Goal: Information Seeking & Learning: Check status

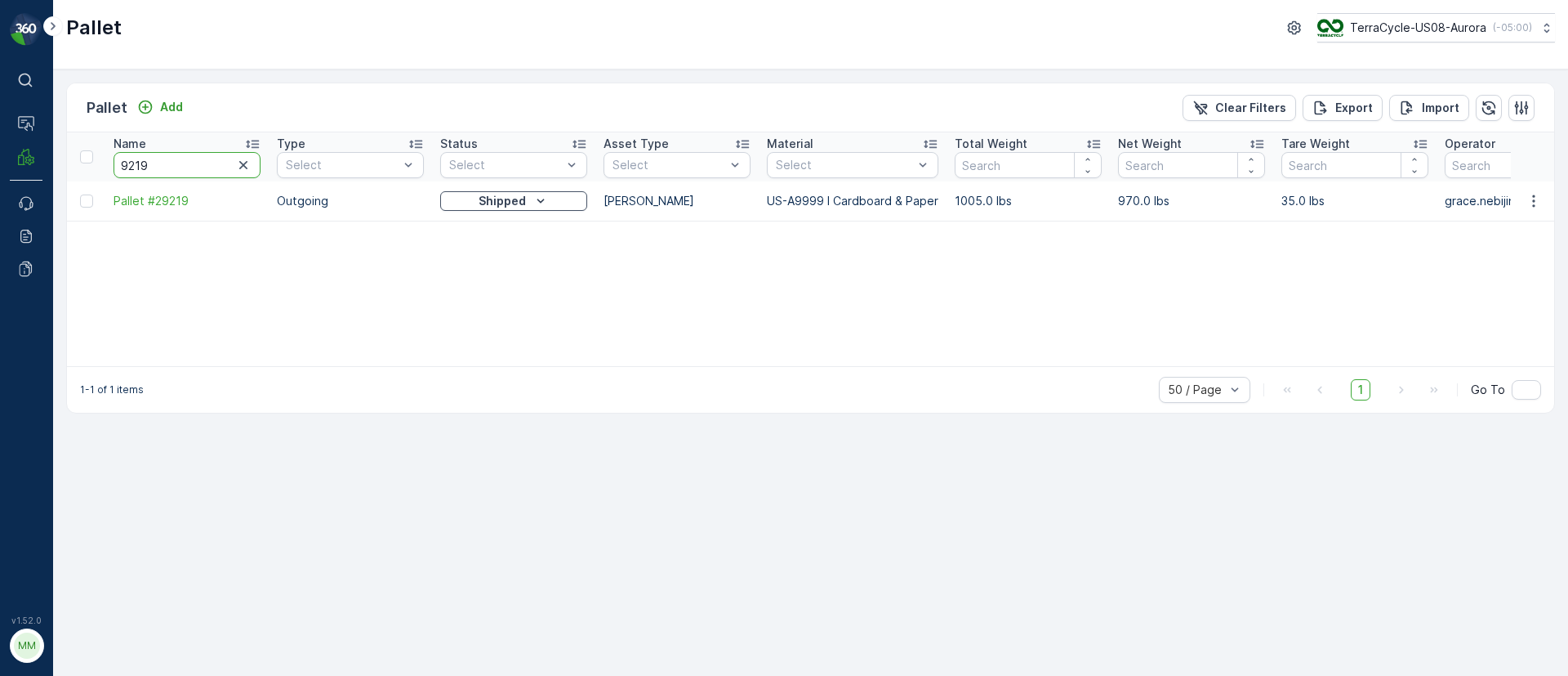
drag, startPoint x: 188, startPoint y: 166, endPoint x: 206, endPoint y: 163, distance: 18.2
click at [105, 157] on th "Name 9219" at bounding box center [187, 157] width 163 height 49
type input "7385"
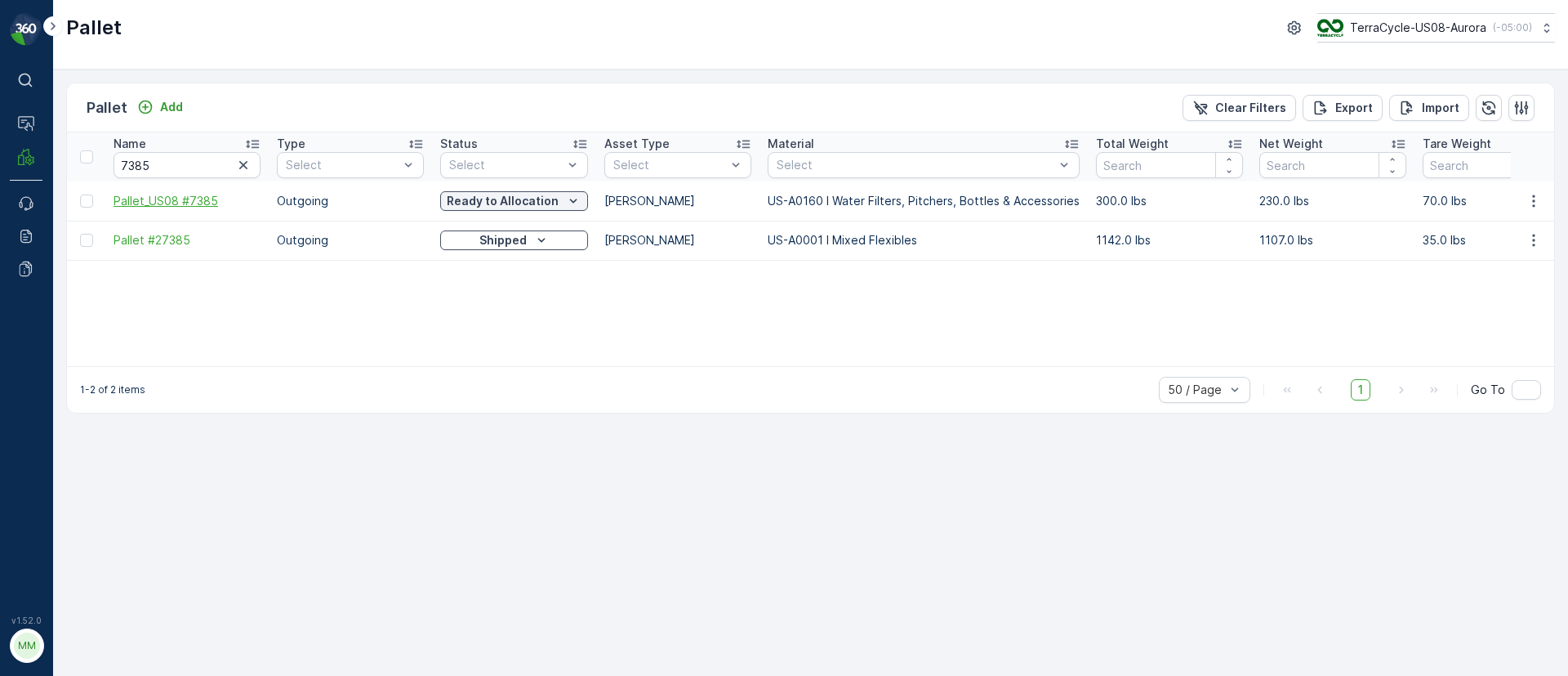
click at [209, 200] on span "Pallet_US08 #7385" at bounding box center [186, 200] width 147 height 17
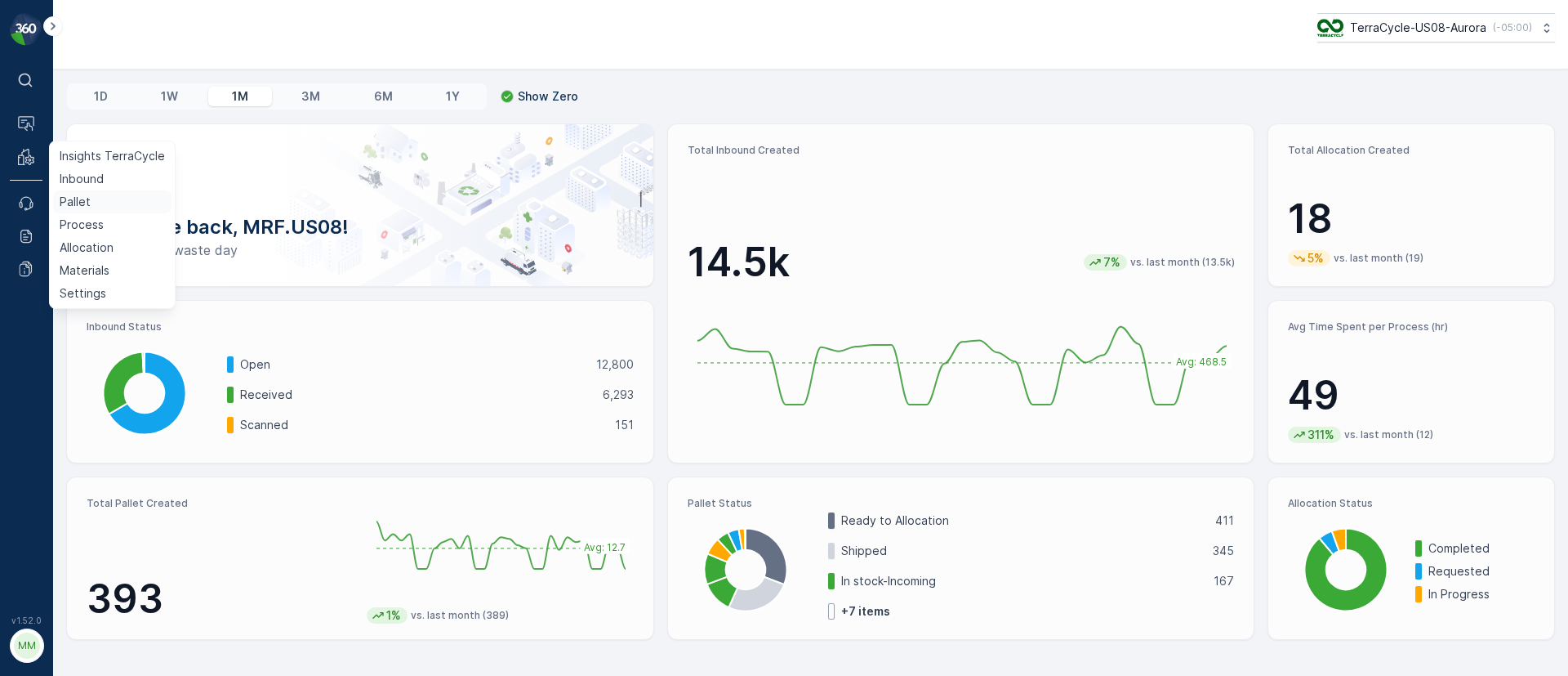
click at [106, 202] on link "Pallet" at bounding box center [112, 202] width 119 height 23
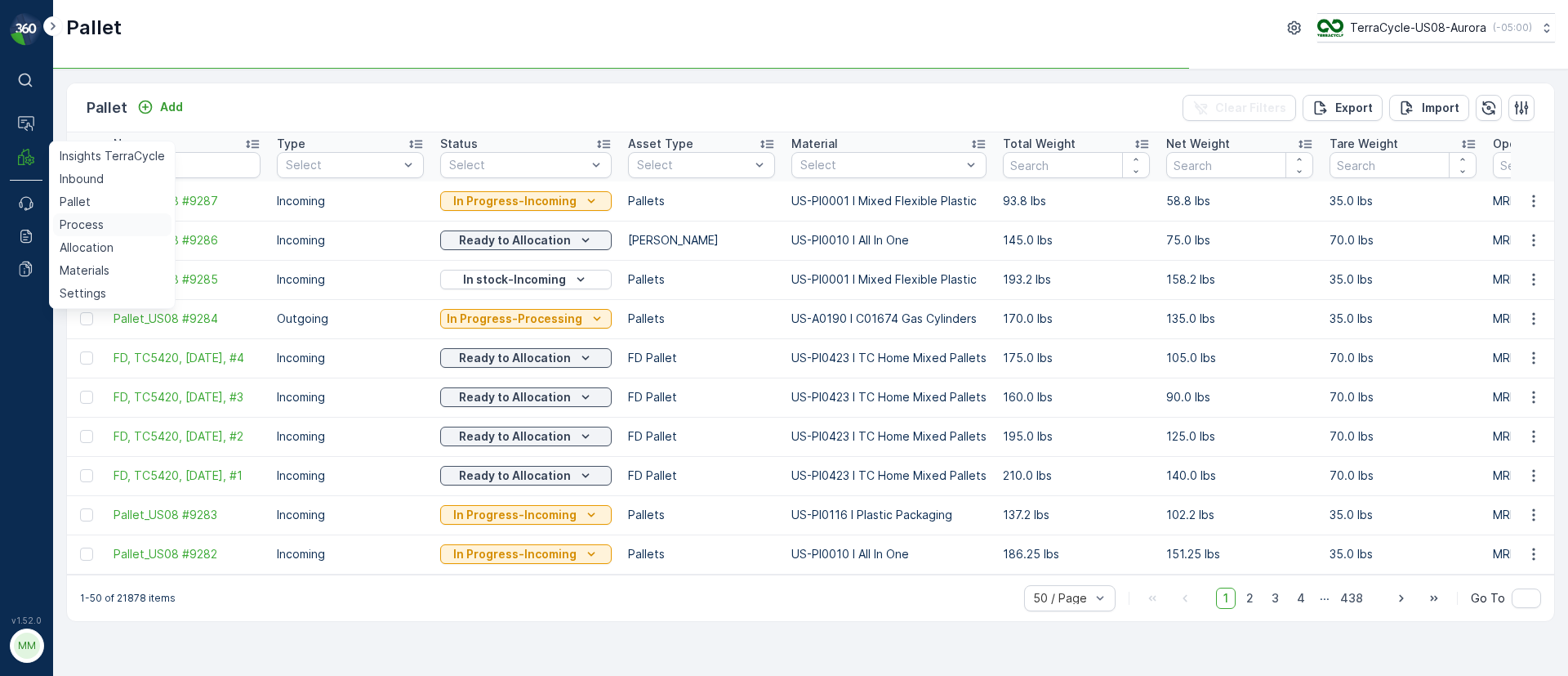
click at [81, 227] on p "Process" at bounding box center [82, 224] width 44 height 17
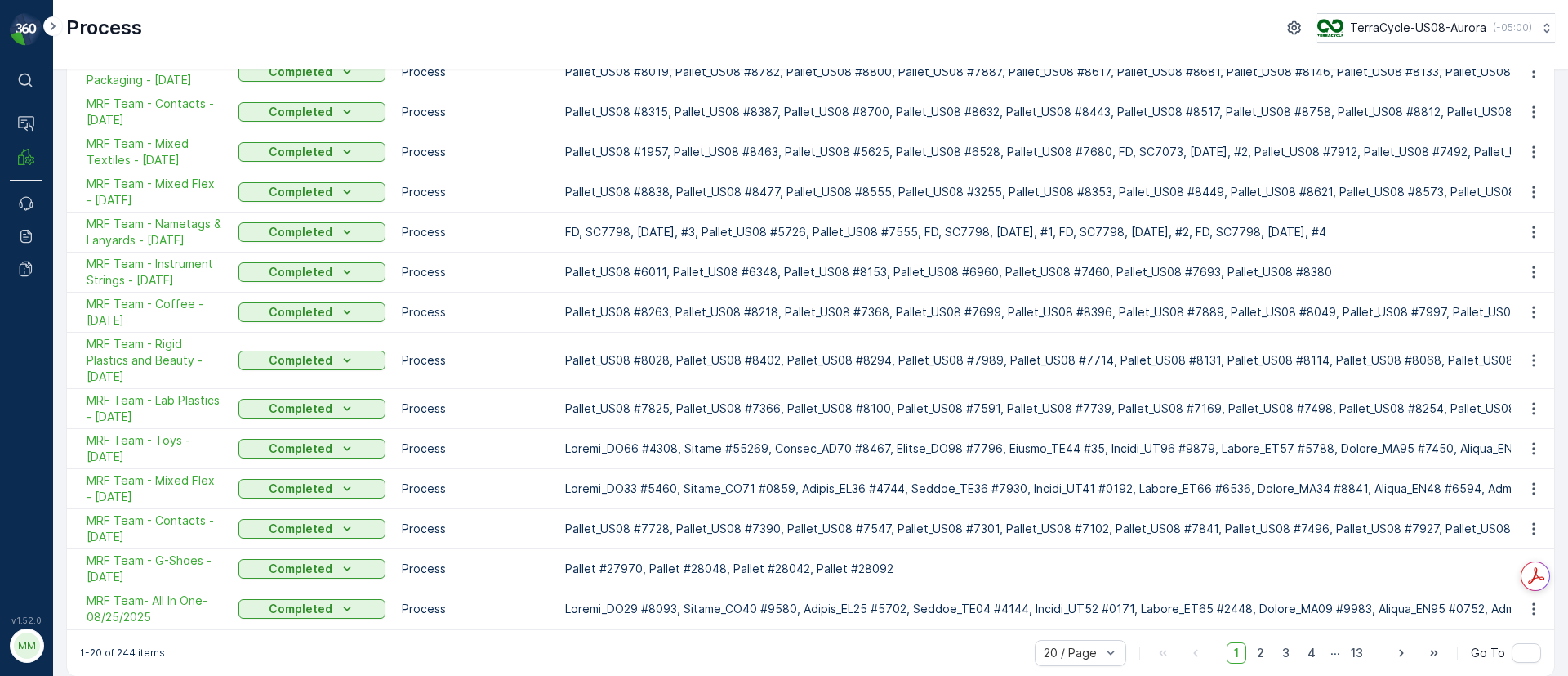
scroll to position [408, 0]
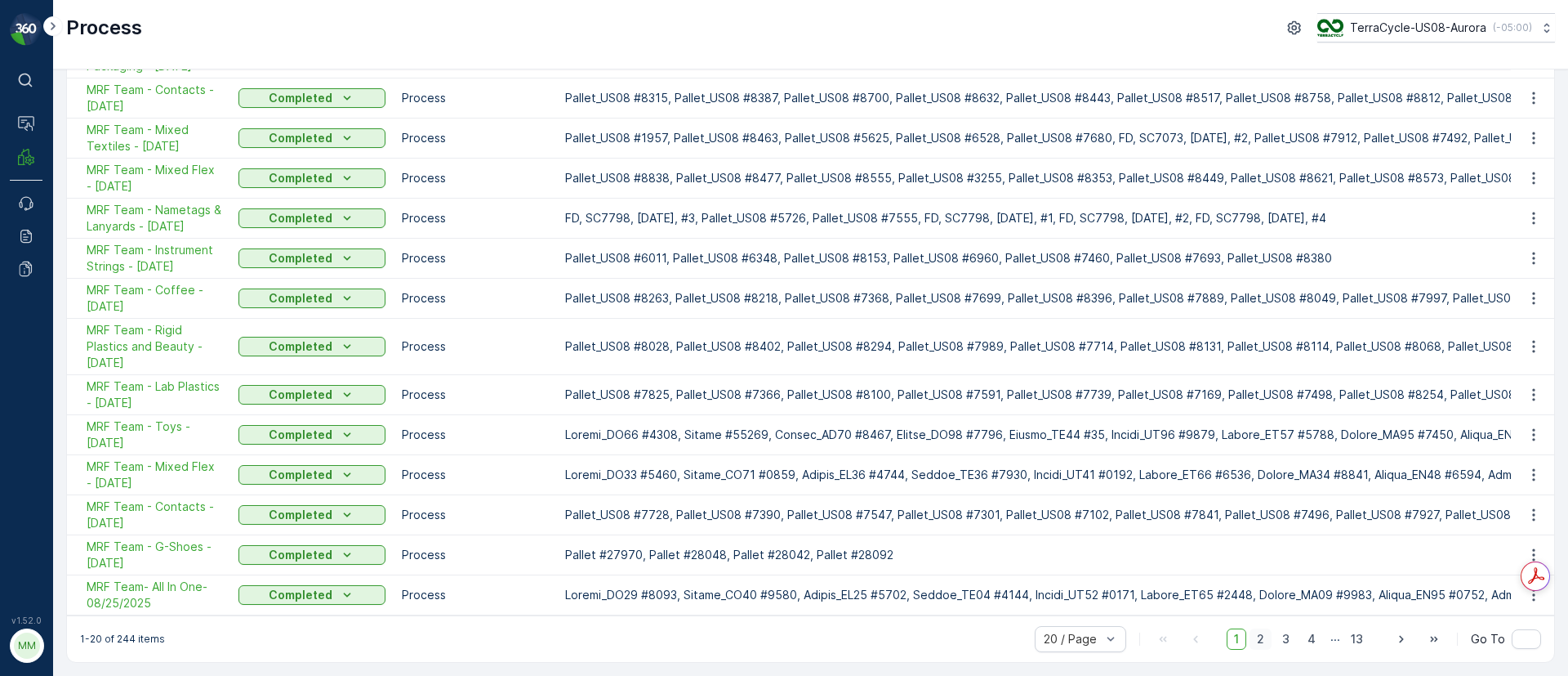
click at [1257, 633] on span "2" at bounding box center [1260, 639] width 22 height 21
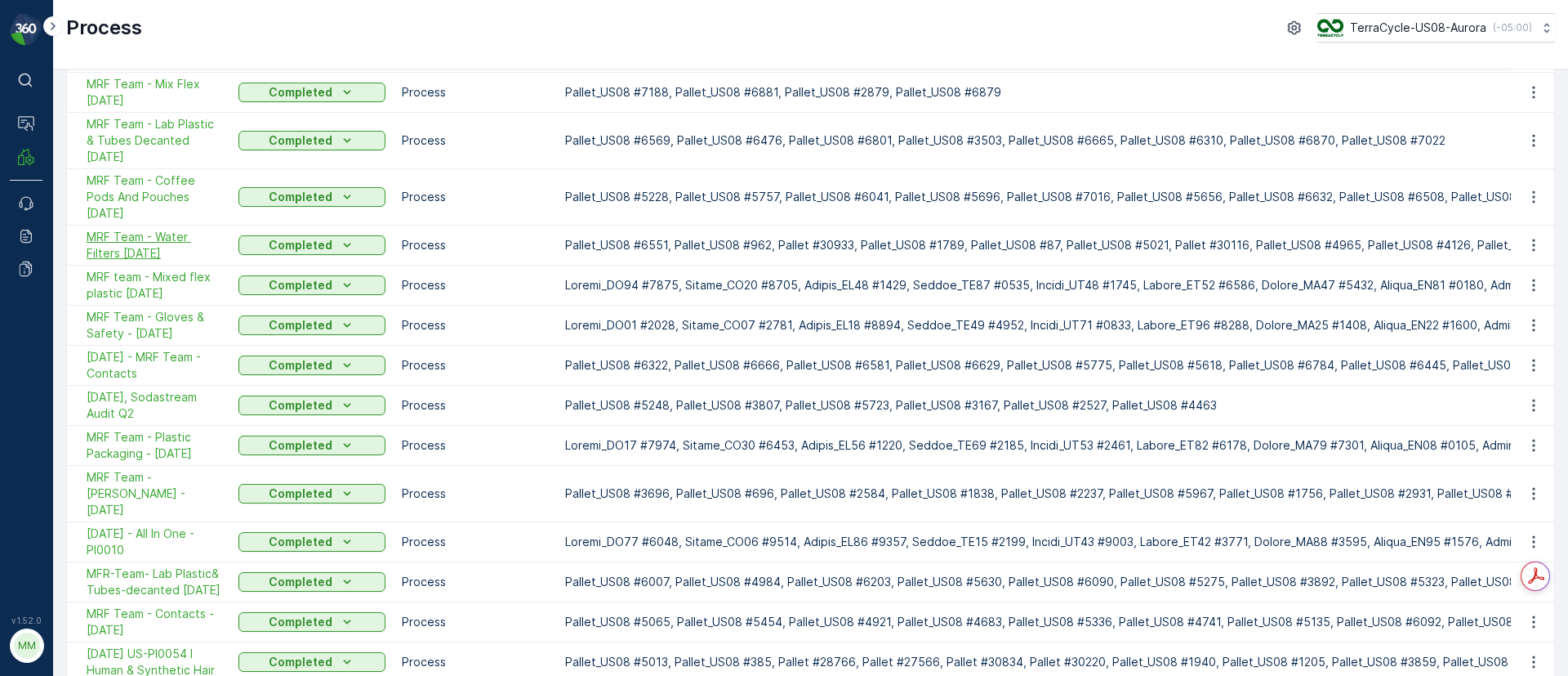
scroll to position [146, 0]
